Goal: Information Seeking & Learning: Learn about a topic

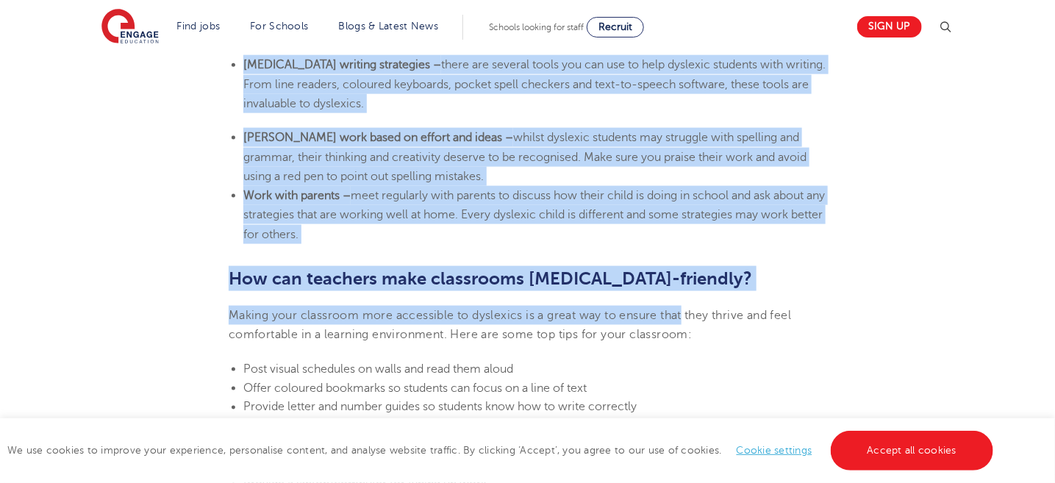
scroll to position [2940, 0]
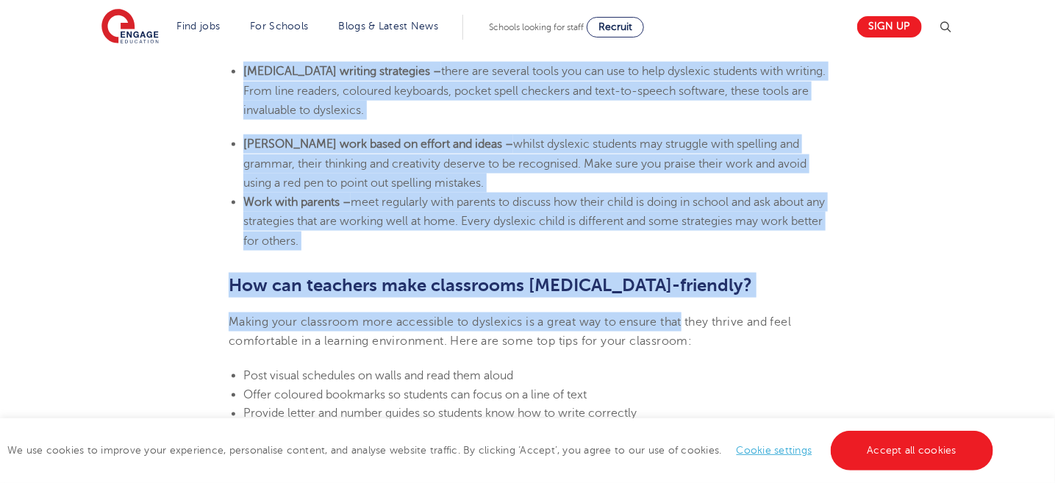
drag, startPoint x: 231, startPoint y: 80, endPoint x: 684, endPoint y: 313, distance: 509.8
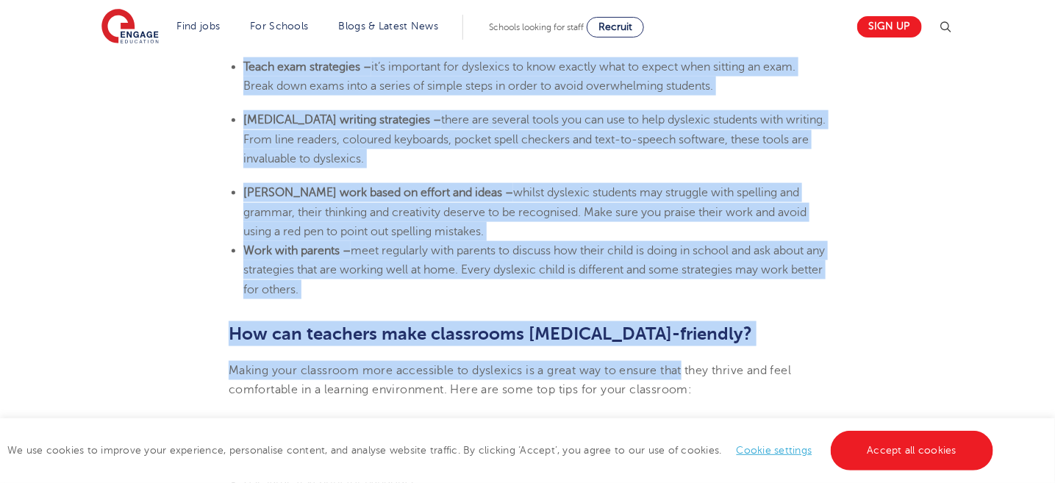
scroll to position [2866, 0]
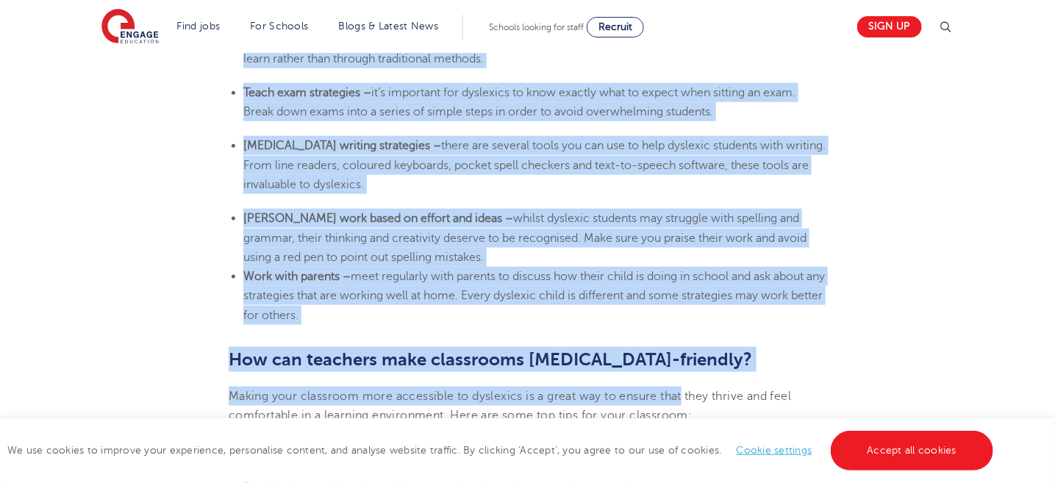
click at [412, 314] on li "Work with parents – meet regularly with parents to discuss how their child is d…" at bounding box center [534, 296] width 583 height 58
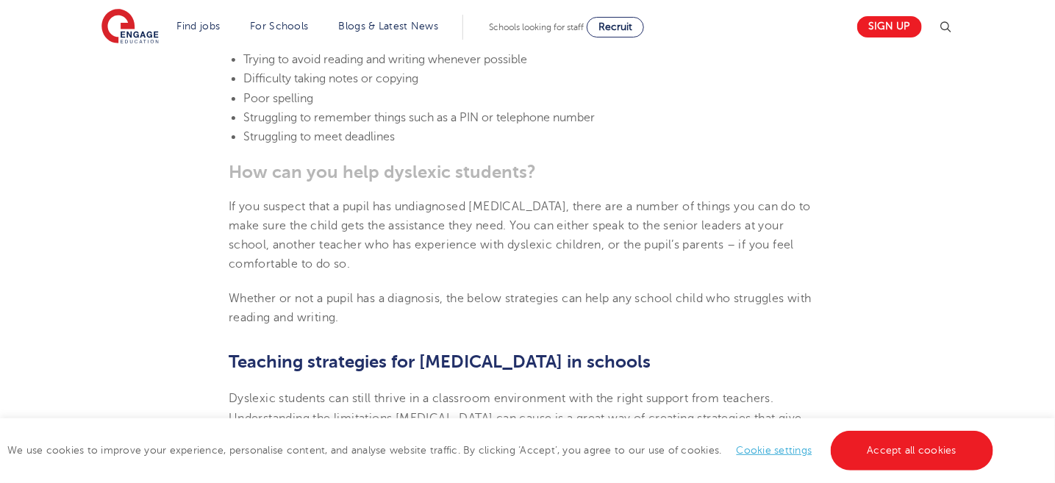
scroll to position [2058, 0]
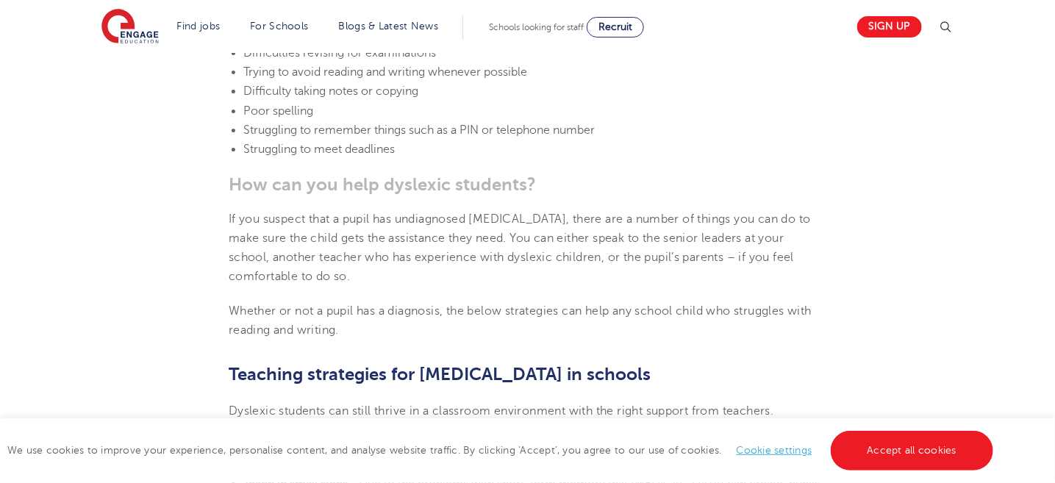
drag, startPoint x: 332, startPoint y: 315, endPoint x: 229, endPoint y: 376, distance: 120.2
click at [229, 376] on section "[DATE] Supporting [MEDICAL_DATA] in schools: 10 teaching strategies As a teache…" at bounding box center [527, 238] width 891 height 3781
copy section "Loremips dolorsitam con adipisci el seddoei Temporin utlabore etd magna aliqua …"
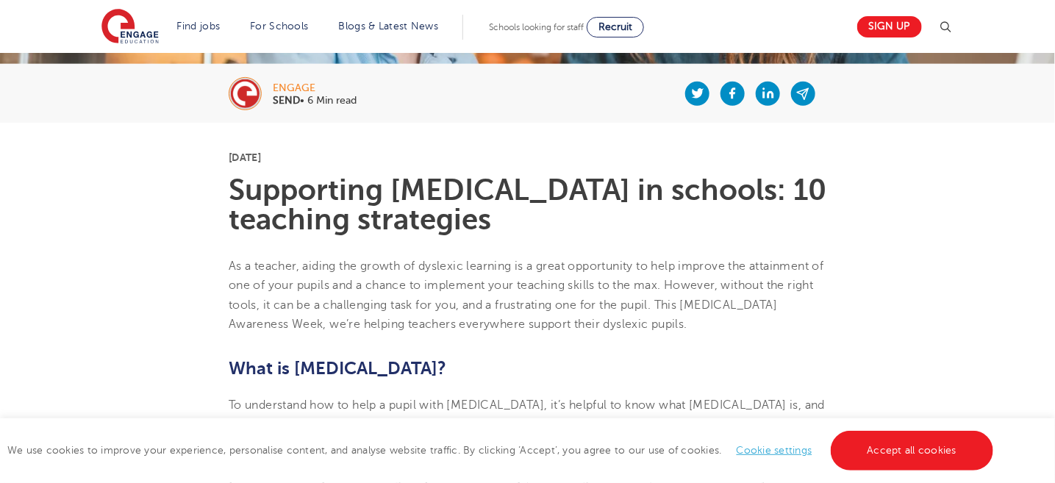
scroll to position [147, 0]
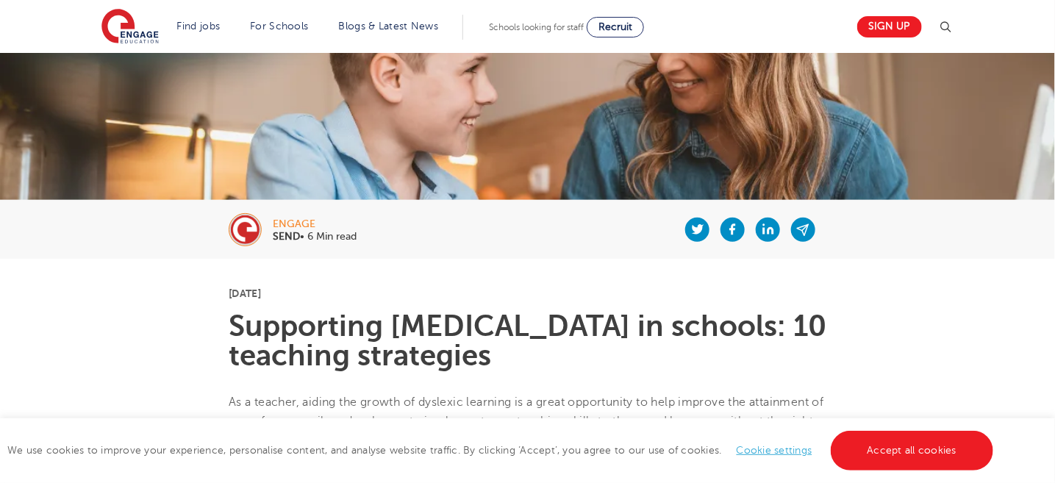
drag, startPoint x: 316, startPoint y: 292, endPoint x: 212, endPoint y: 295, distance: 104.4
copy p "[DATE]"
